Goal: Navigation & Orientation: Find specific page/section

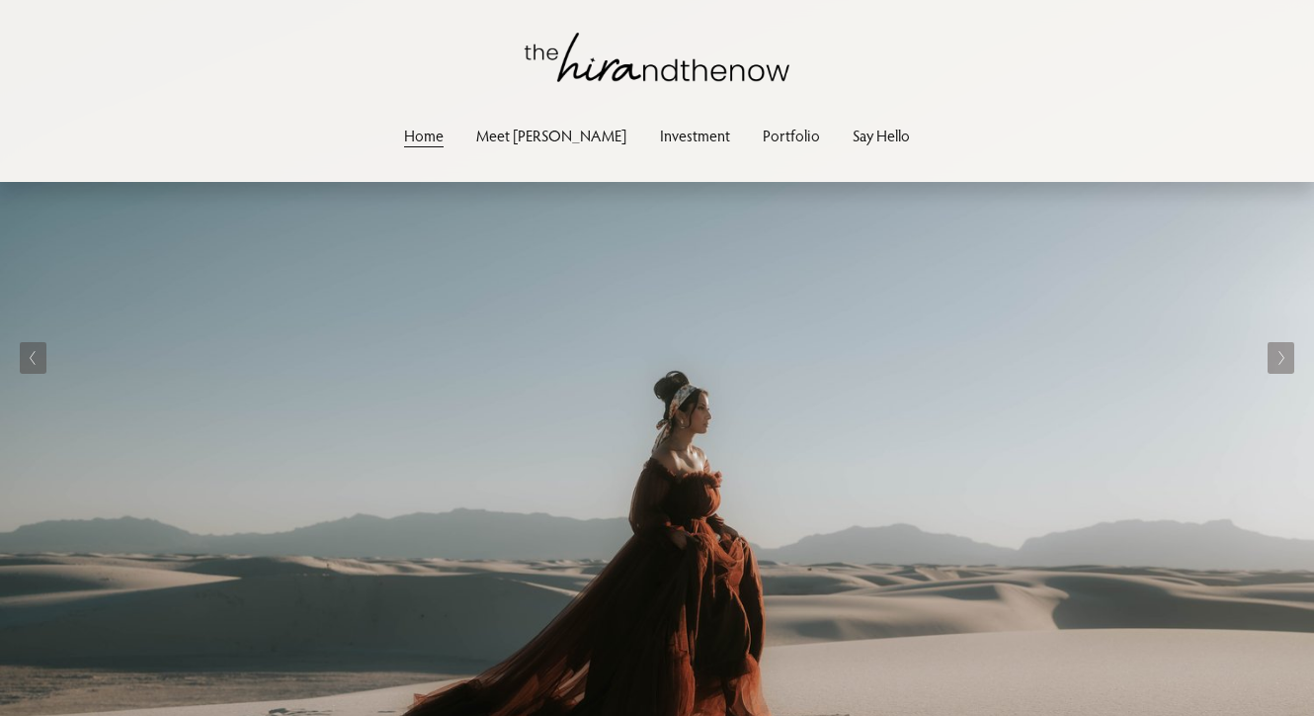
click at [675, 337] on img at bounding box center [657, 358] width 1314 height 716
click at [763, 133] on link "Portfolio" at bounding box center [791, 135] width 57 height 27
